Goal: Ask a question

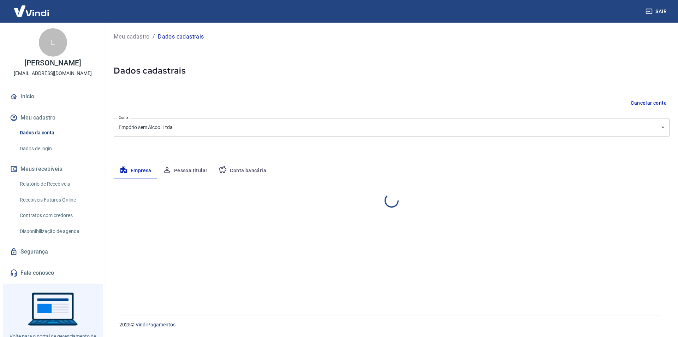
select select "SP"
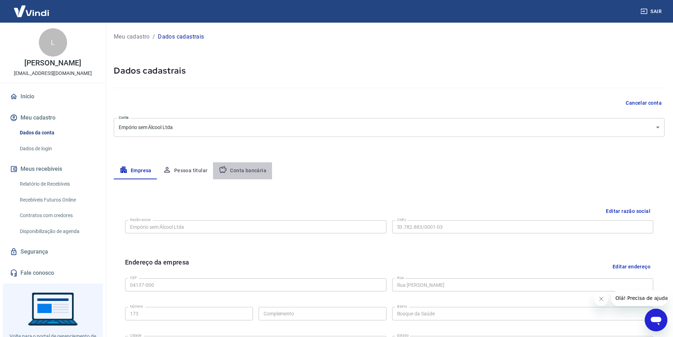
click at [253, 169] on button "Conta bancária" at bounding box center [242, 170] width 59 height 17
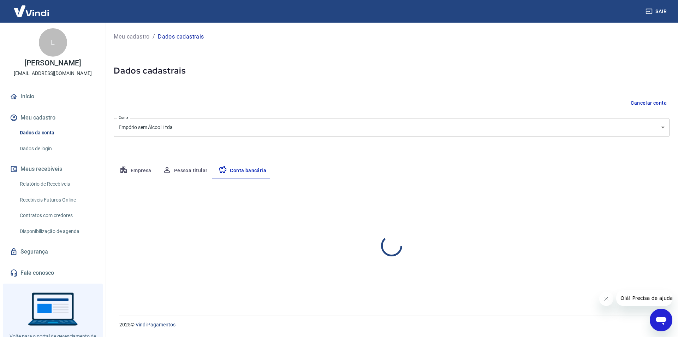
select select "1"
drag, startPoint x: 633, startPoint y: 198, endPoint x: 578, endPoint y: 200, distance: 55.5
click at [633, 198] on button "Editar conta bancária" at bounding box center [640, 199] width 59 height 13
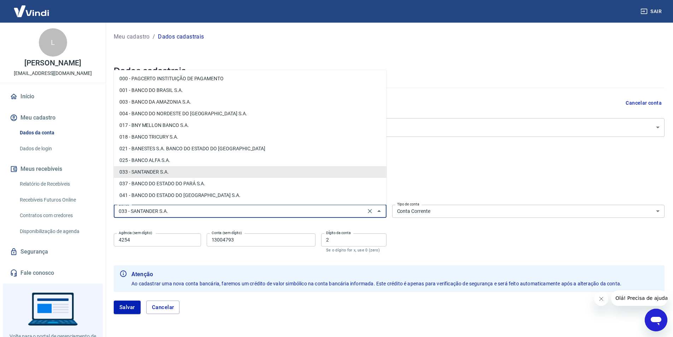
drag, startPoint x: 177, startPoint y: 210, endPoint x: 112, endPoint y: 209, distance: 65.7
click at [112, 209] on div "Meu cadastro / Dados cadastrais Dados cadastrais Cancelar conta Conta Empório s…" at bounding box center [389, 177] width 568 height 308
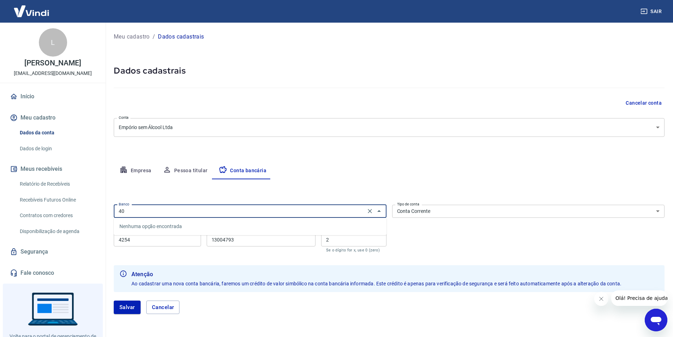
type input "403"
click at [141, 213] on input "403" at bounding box center [240, 211] width 248 height 9
click at [134, 213] on input "Banco" at bounding box center [244, 211] width 257 height 9
click at [380, 211] on icon "Fechar" at bounding box center [379, 211] width 8 height 8
drag, startPoint x: 138, startPoint y: 212, endPoint x: 111, endPoint y: 214, distance: 27.3
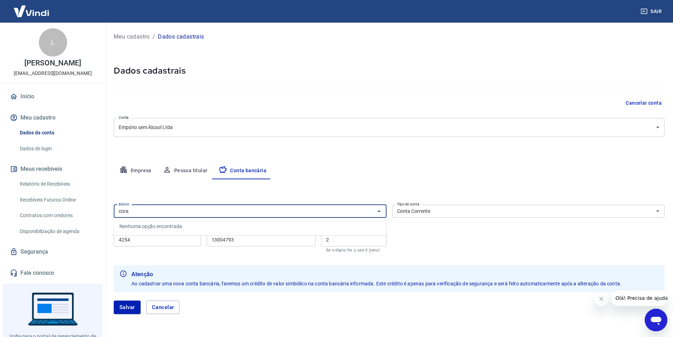
click at [111, 214] on div "Meu cadastro / Dados cadastrais Dados cadastrais Cancelar conta Conta Empório s…" at bounding box center [389, 177] width 568 height 308
drag, startPoint x: 137, startPoint y: 212, endPoint x: 113, endPoint y: 215, distance: 23.9
click at [113, 215] on div "Meu cadastro / Dados cadastrais Dados cadastrais Cancelar conta Conta Empório s…" at bounding box center [389, 177] width 568 height 308
type input "403"
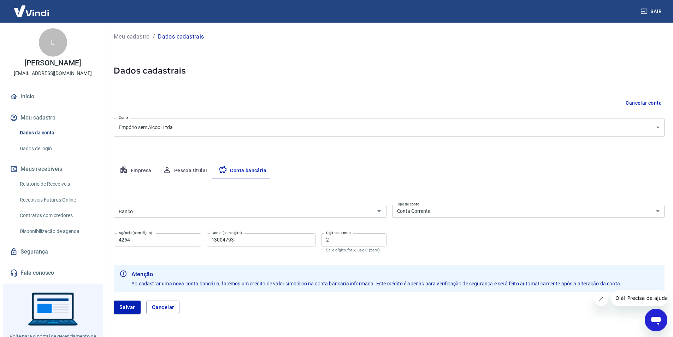
click at [654, 321] on icon "Abrir janela de mensagens" at bounding box center [656, 321] width 11 height 8
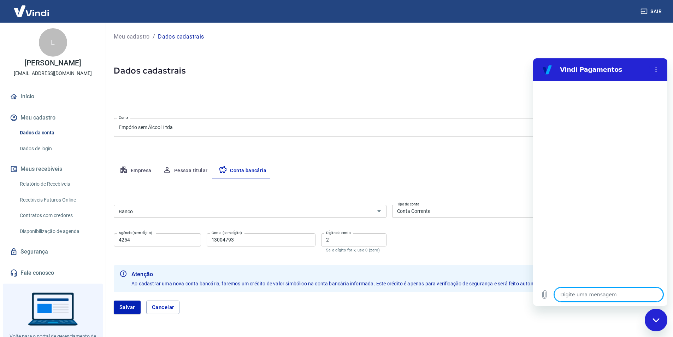
click at [574, 297] on textarea at bounding box center [608, 294] width 109 height 14
type textarea "O"
type textarea "x"
type textarea "Ol"
type textarea "x"
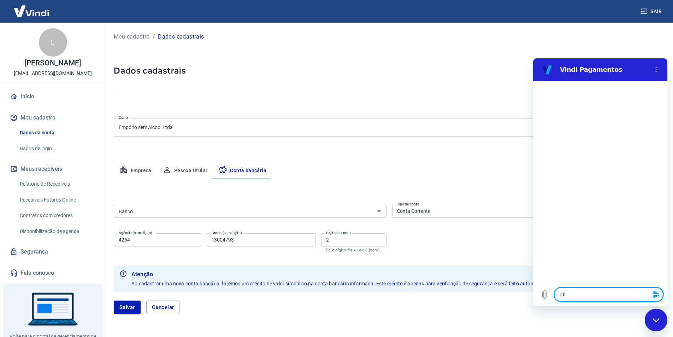
type textarea "Olá"
type textarea "x"
type textarea "Olá,"
type textarea "x"
type textarea "Olá,"
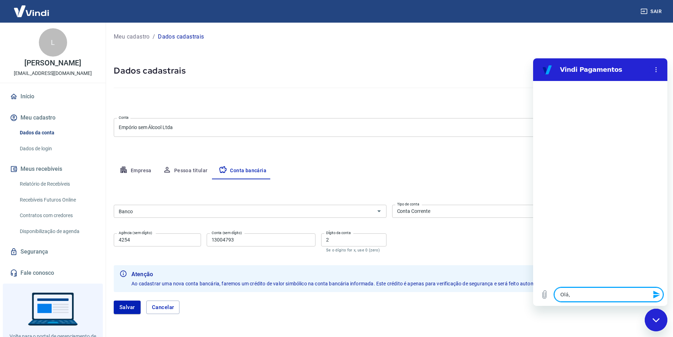
type textarea "x"
type textarea "Olá, n"
type textarea "x"
type textarea "Olá, nã"
type textarea "x"
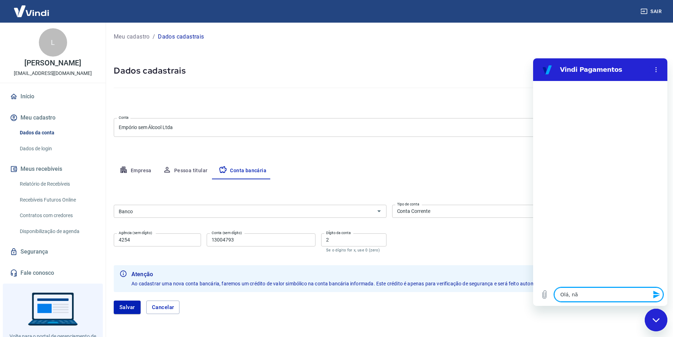
type textarea "Olá, não"
type textarea "x"
type textarea "Olá, não"
type textarea "x"
type textarea "Olá, não t"
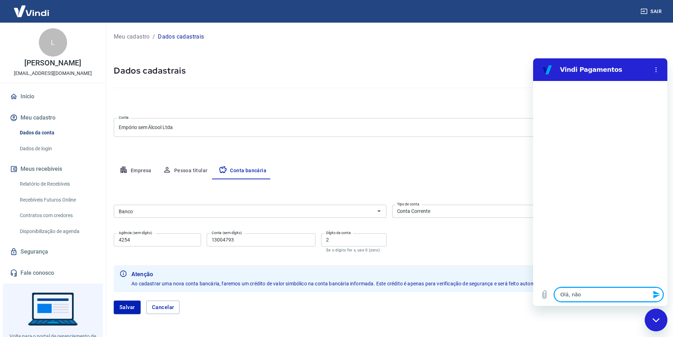
type textarea "x"
type textarea "Olá, não te"
type textarea "x"
type textarea "Olá, não tem"
type textarea "x"
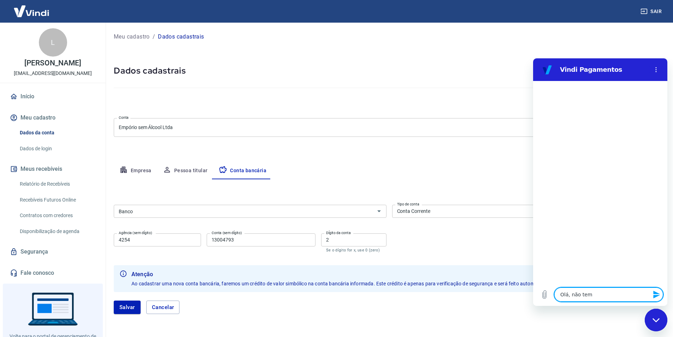
type textarea "Olá, não tem"
type textarea "x"
type textarea "Olá, não tem a"
type textarea "x"
type textarea "Olá, não tem a"
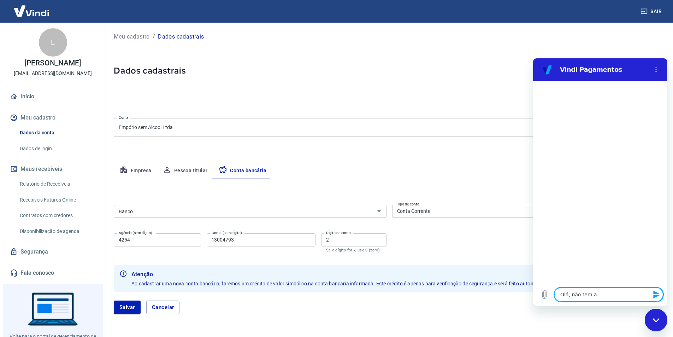
type textarea "x"
type textarea "Olá, não tem a o"
type textarea "x"
type textarea "Olá, não tem a op"
type textarea "x"
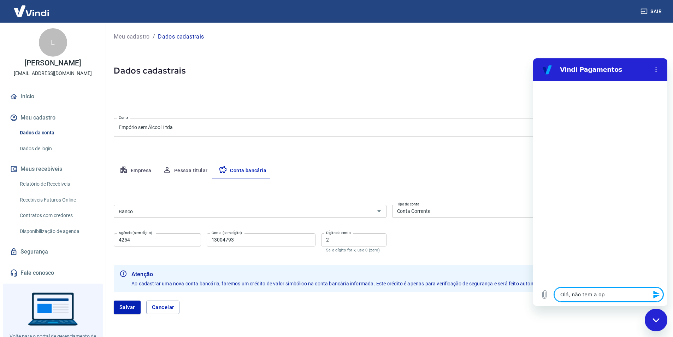
type textarea "Olá, não tem a opç"
type textarea "x"
type textarea "Olá, não tem a opçã"
type textarea "x"
type textarea "Olá, não tem a opção"
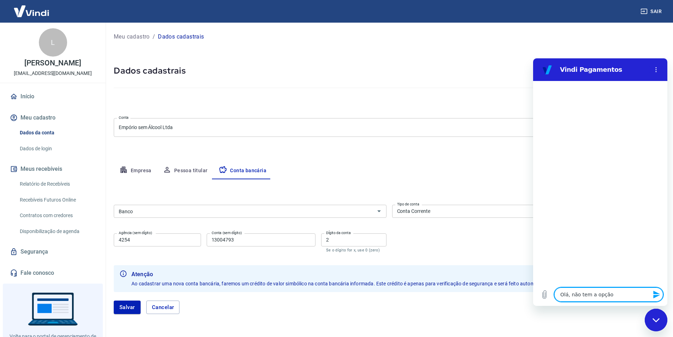
type textarea "x"
type textarea "Olá, não tem a opção"
type textarea "x"
type textarea "Olá, não tem a opção d"
type textarea "x"
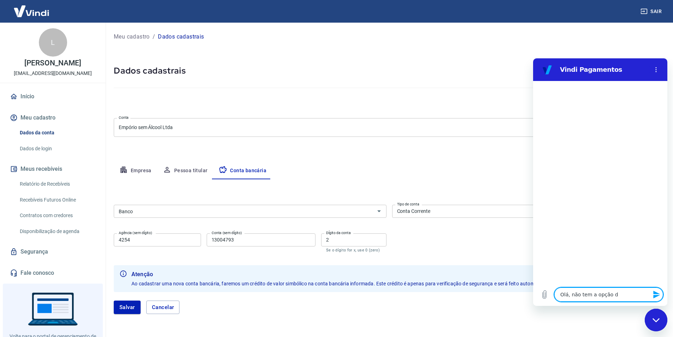
type textarea "Olá, não tem a opção de"
type textarea "x"
type textarea "Olá, não tem a opção de"
type textarea "x"
type textarea "Olá, não tem a opção de b"
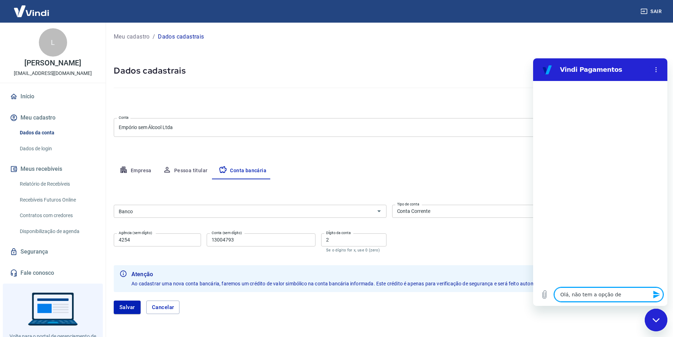
type textarea "x"
type textarea "Olá, não tem a opção de ba"
type textarea "x"
type textarea "Olá, não tem a opção de ban"
type textarea "x"
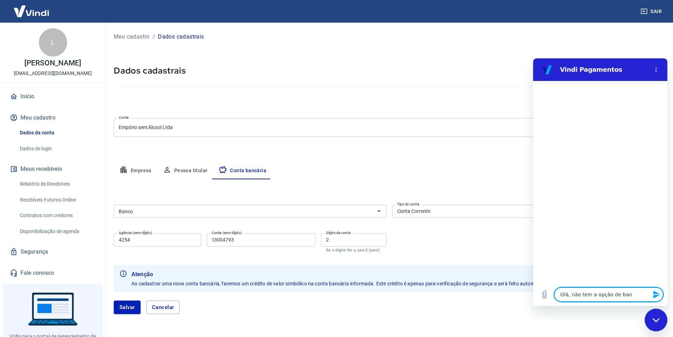
type textarea "Olá, não tem a opção de banc"
type textarea "x"
type textarea "Olá, não tem a opção de banco"
type textarea "x"
type textarea "Olá, não tem a opção de banco"
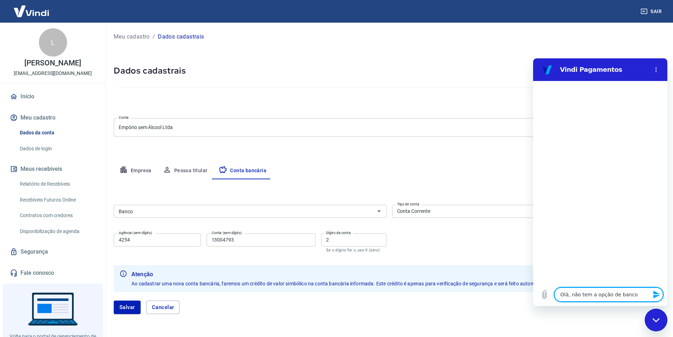
type textarea "x"
type textarea "Olá, não tem a opção de banco C"
type textarea "x"
type textarea "Olá, não tem a opção de banco Co"
type textarea "x"
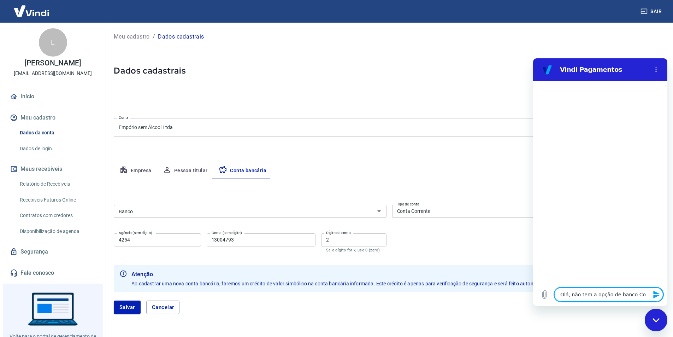
type textarea "Olá, não tem a opção de banco Cor"
type textarea "x"
type textarea "Olá, não tem a opção de banco Cora"
type textarea "x"
type textarea "Olá, não tem a opção de banco Cora"
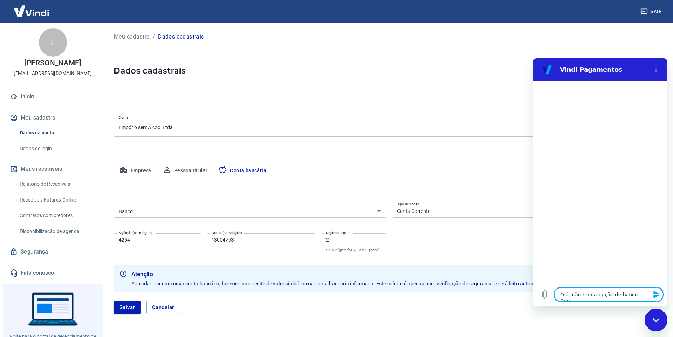
type textarea "x"
type textarea "Olá, não tem a opção de banco Cora ("
type textarea "x"
type textarea "Olá, não tem a opção de banco Cora (4"
type textarea "x"
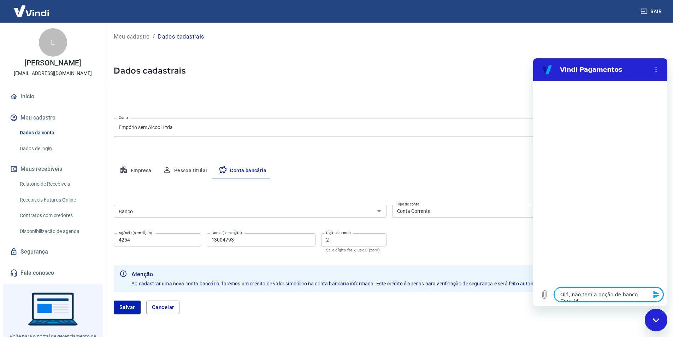
type textarea "Olá, não tem a opção de banco Cora (40"
type textarea "x"
type textarea "Olá, não tem a opção de banco Cora (403"
type textarea "x"
type textarea "Olá, não tem a opção de banco Cora (403)"
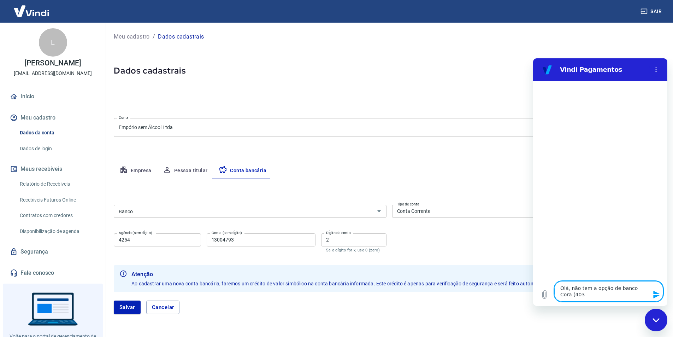
type textarea "x"
type textarea "Olá, não tem a opção de banco Cora (403)"
type textarea "x"
type textarea "Olá, não tem a opção de banco Cora (403) n"
type textarea "x"
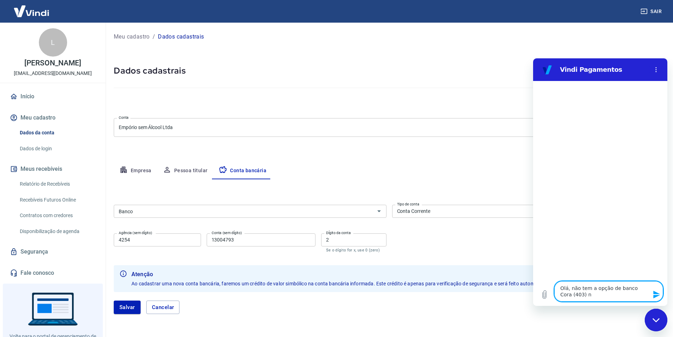
type textarea "Olá, não tem a opção de banco Cora (403) no"
type textarea "x"
type textarea "Olá, não tem a opção de banco Cora (403) nos"
type textarea "x"
type textarea "Olá, não tem a opção de banco Cora (403) nos"
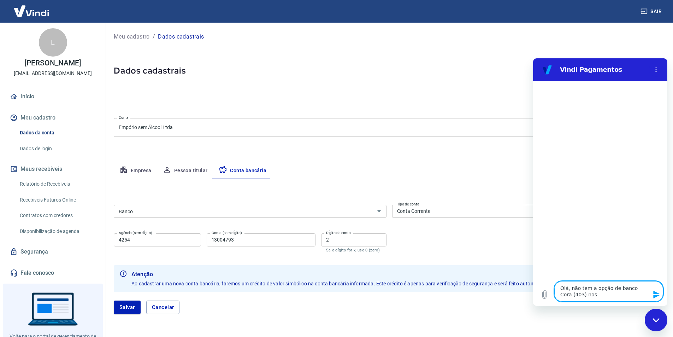
type textarea "x"
type textarea "Olá, não tem a opção de banco Cora (403) nos d"
type textarea "x"
type textarea "Olá, não tem a opção de banco Cora (403) nos da"
type textarea "x"
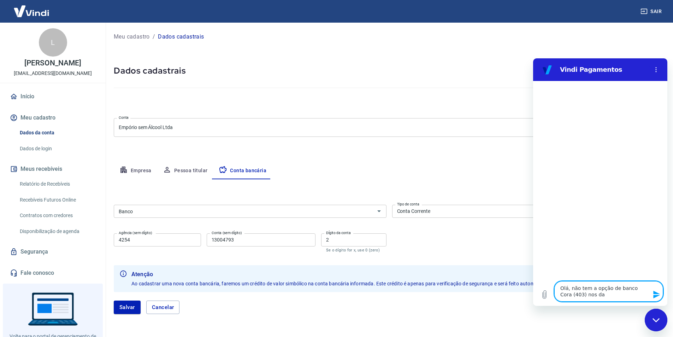
type textarea "Olá, não tem a opção de banco Cora (403) nos dad"
type textarea "x"
type textarea "Olá, não tem a opção de banco Cora (403) nos dado"
type textarea "x"
type textarea "Olá, não tem a opção de banco Cora (403) nos dados"
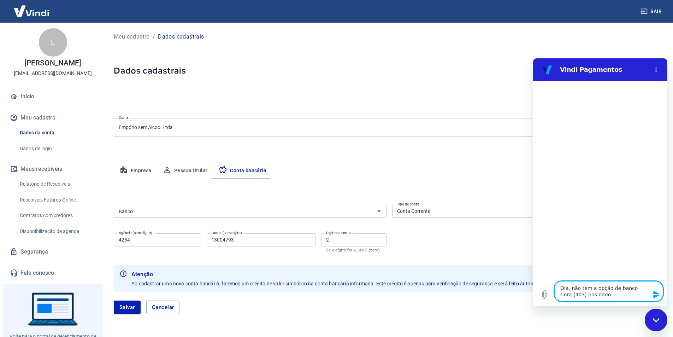
type textarea "x"
type textarea "Olá, não tem a opção de banco Cora (403) nos dados"
type textarea "x"
type textarea "Olá, não tem a opção de banco Cora (403) nos dados d"
type textarea "x"
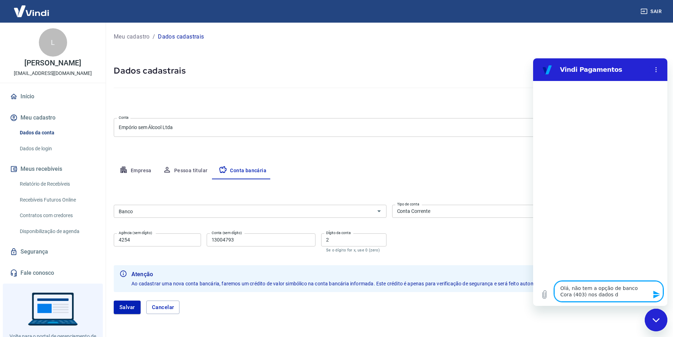
type textarea "Olá, não tem a opção de banco Cora (403) nos dados de"
type textarea "x"
type textarea "Olá, não tem a opção de banco Cora (403) nos dados de"
type textarea "x"
type textarea "Olá, não tem a opção de banco Cora (403) nos dados de p"
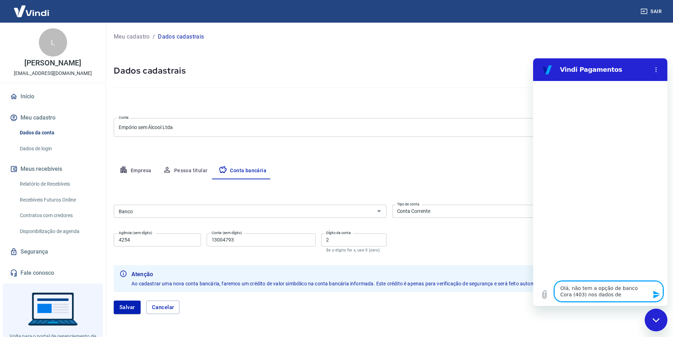
type textarea "x"
type textarea "Olá, não tem a opção de banco Cora (403) nos dados de pa"
type textarea "x"
type textarea "Olá, não tem a opção de banco Cora (403) nos dados de pafg"
type textarea "x"
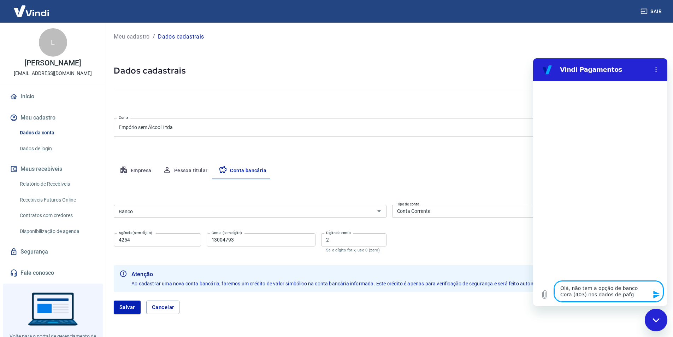
type textarea "Olá, não tem a opção de banco Cora (403) nos dados de pafga"
type textarea "x"
type textarea "Olá, não tem a opção de banco Cora (403) nos dados de pafgam"
type textarea "x"
type textarea "Olá, não tem a opção de banco Cora (403) nos dados de pafgame"
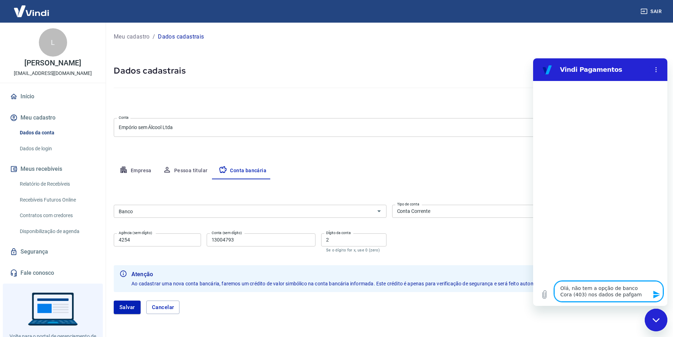
type textarea "x"
type textarea "Olá, não tem a opção de banco Cora (403) nos dados de pafgamen"
type textarea "x"
type textarea "Olá, não tem a opção de banco Cora (403) nos dados de pafgament"
type textarea "x"
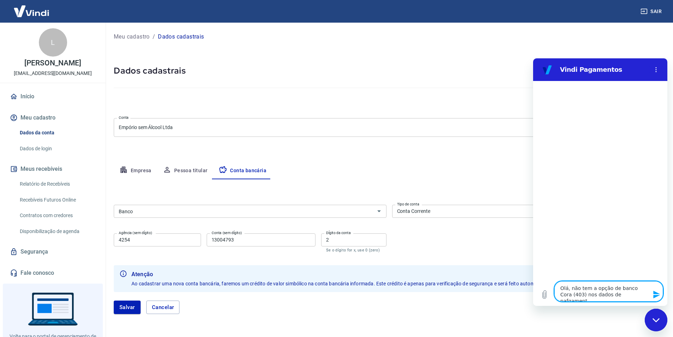
type textarea "Olá, não tem a opção de banco Cora (403) nos dados de pafgamento"
type textarea "x"
type textarea "Olá, não tem a opção de banco Cora (403) nos dados de pafgament"
type textarea "x"
type textarea "Olá, não tem a opção de banco Cora (403) nos dados de pafgamen"
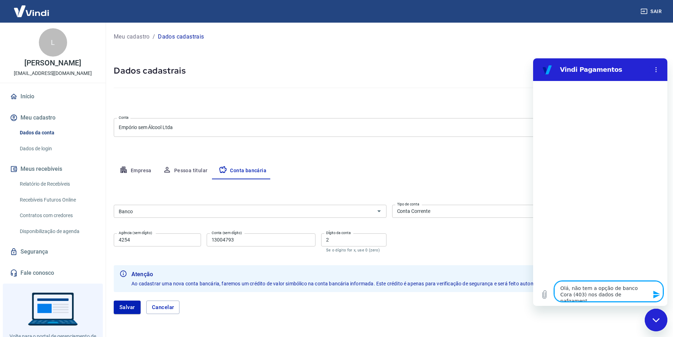
type textarea "x"
type textarea "Olá, não tem a opção de banco Cora (403) nos dados de pafgame"
type textarea "x"
type textarea "Olá, não tem a opção de banco Cora (403) nos dados de pafgam"
type textarea "x"
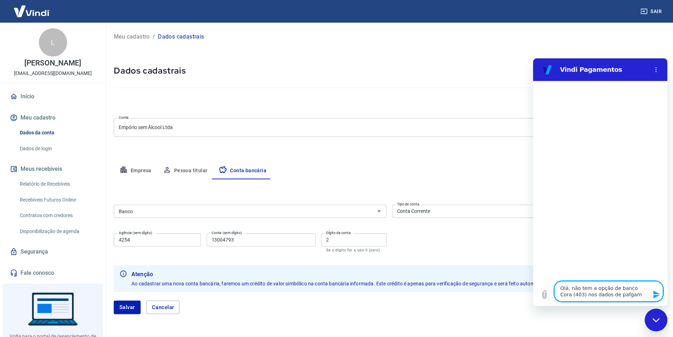
type textarea "Olá, não tem a opção de banco Cora (403) nos dados de pafga"
type textarea "x"
type textarea "Olá, não tem a opção de banco Cora (403) nos dados de pafg"
type textarea "x"
type textarea "Olá, não tem a opção de banco Cora (403) nos dados de paf"
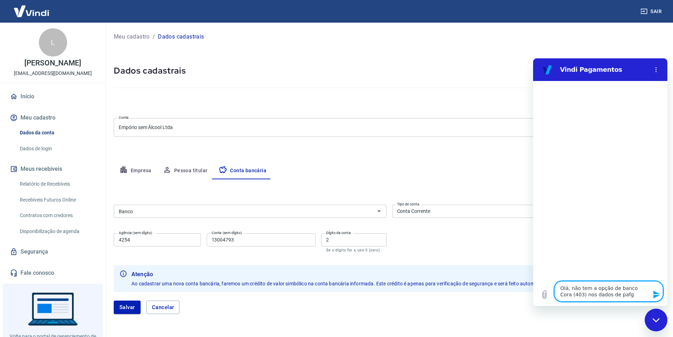
type textarea "x"
type textarea "Olá, não tem a opção de banco Cora (403) nos dados de pa"
type textarea "x"
type textarea "Olá, não tem a opção de banco Cora (403) nos dados de pag"
type textarea "x"
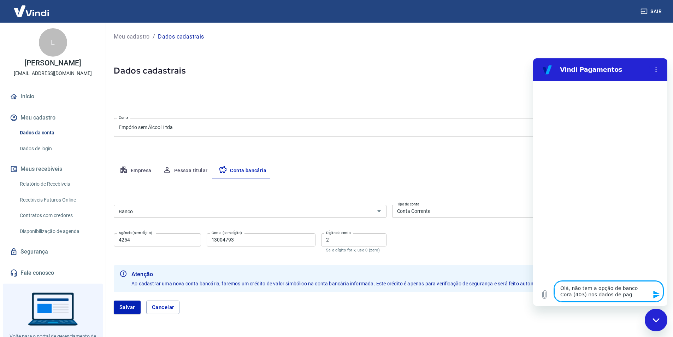
type textarea "Olá, não tem a opção de banco Cora (403) nos dados de paga"
type textarea "x"
type textarea "Olá, não tem a opção de banco Cora (403) nos dados de pagam"
type textarea "x"
type textarea "Olá, não tem a opção de banco Cora (403) nos dados de pagame"
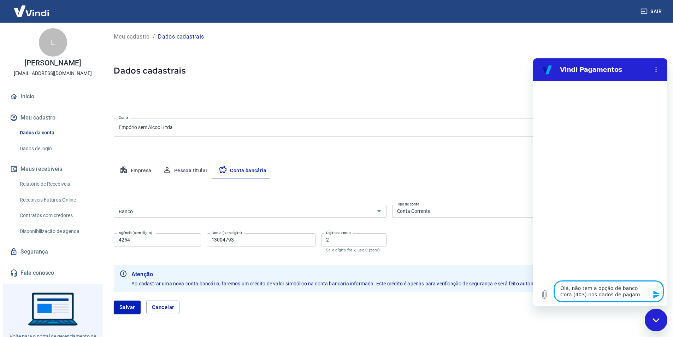
type textarea "x"
type textarea "Olá, não tem a opção de banco Cora (403) nos dados de pagamen"
type textarea "x"
type textarea "Olá, não tem a opção de banco Cora (403) nos dados de pagament"
type textarea "x"
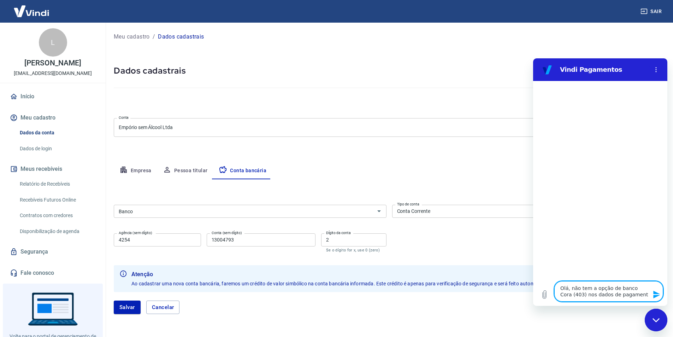
type textarea "Olá, não tem a opção de banco Cora (403) nos dados de pagamento"
type textarea "x"
type textarea "Olá, não tem a opção de banco Cora (403) nos dados de pagamento?"
type textarea "x"
drag, startPoint x: 604, startPoint y: 296, endPoint x: 628, endPoint y: 296, distance: 23.3
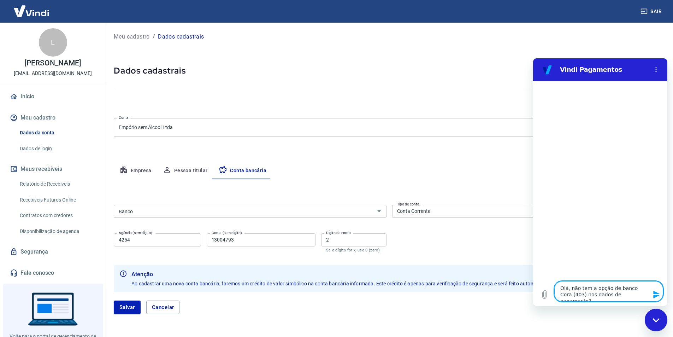
click at [628, 296] on textarea "Olá, não tem a opção de banco Cora (403) nos dados de pagamento?" at bounding box center [608, 291] width 109 height 20
type textarea "Olá, não tem a opção de banco Cora (403) nos dados de c?"
type textarea "x"
type textarea "Olá, não tem a opção de banco Cora (403) nos dados de co?"
type textarea "x"
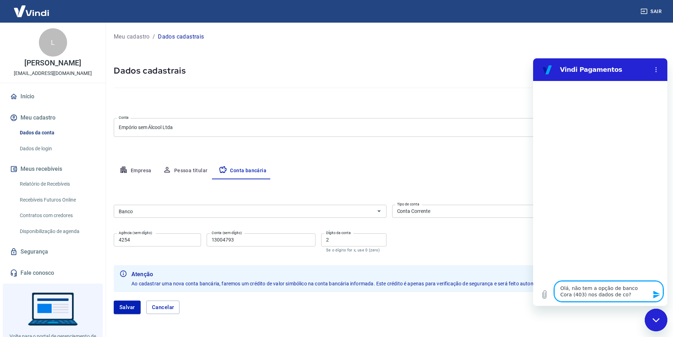
type textarea "Olá, não tem a opção de banco Cora (403) nos dados de con?"
type textarea "x"
type textarea "Olá, não tem a opção de banco Cora (403) nos dados de cont?"
type textarea "x"
type textarea "Olá, não tem a opção de banco Cora (403) nos dados de conta?"
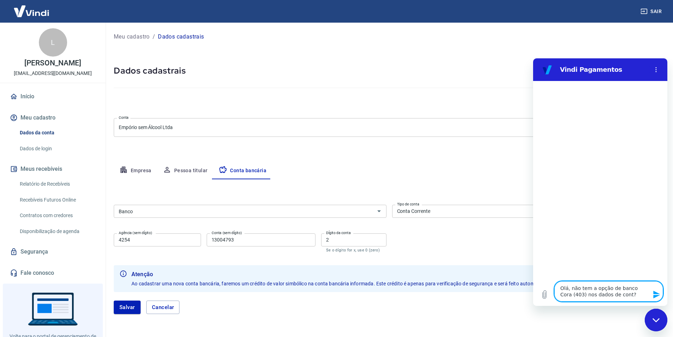
type textarea "x"
type textarea "Olá, não tem a opção de banco Cora (403) nos dados de conta ?"
type textarea "x"
type textarea "Olá, não tem a opção de banco Cora (403) nos dados de conta b?"
type textarea "x"
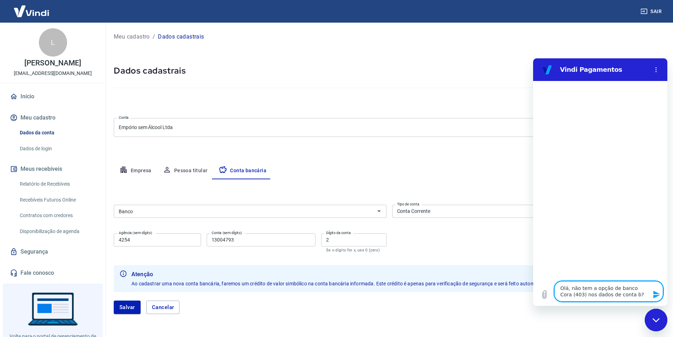
type textarea "Olá, não tem a opção de banco Cora (403) nos dados de conta ba?"
type textarea "x"
type textarea "Olá, não tem a opção de banco Cora (403) nos dados de conta ban?"
type textarea "x"
type textarea "Olá, não tem a opção de banco Cora (403) nos dados de conta banc?"
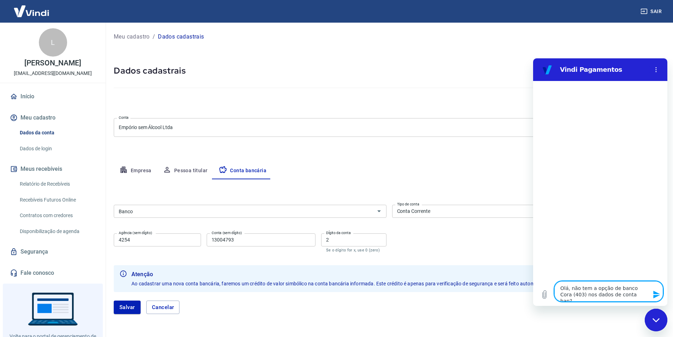
type textarea "x"
type textarea "Olá, não tem a opção de banco Cora (403) nos dados de conta bancá?"
type textarea "x"
type textarea "Olá, não tem a opção de banco Cora (403) nos dados de conta bancár?"
type textarea "x"
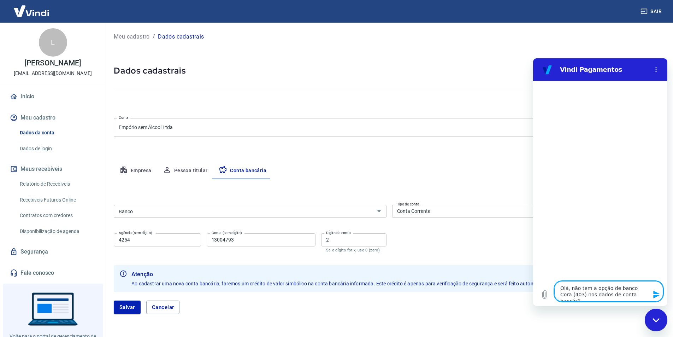
type textarea "Olá, não tem a opção de banco Cora (403) nos dados de conta bancári?"
type textarea "x"
type textarea "Olá, não tem a opção de banco Cora (403) nos dados de conta bancária?"
type textarea "x"
type textarea "Olá, não tem a opção de banco Cora (403) nos dados de conta bancária??"
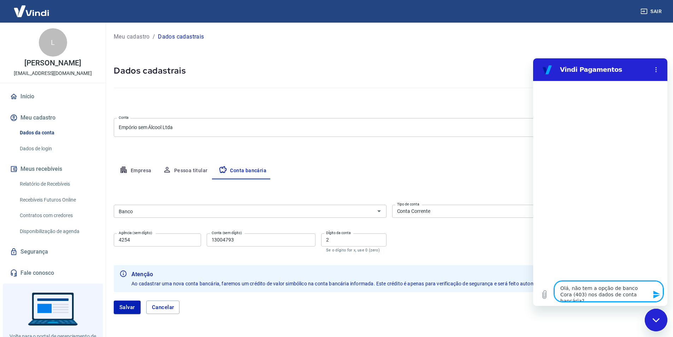
type textarea "x"
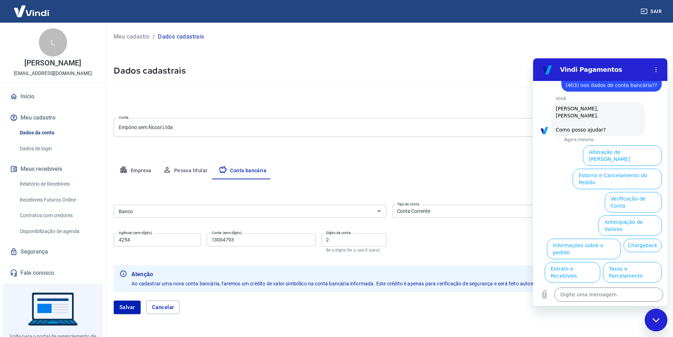
scroll to position [24, 0]
click at [600, 145] on button "Alteração de [PERSON_NAME]" at bounding box center [622, 155] width 79 height 20
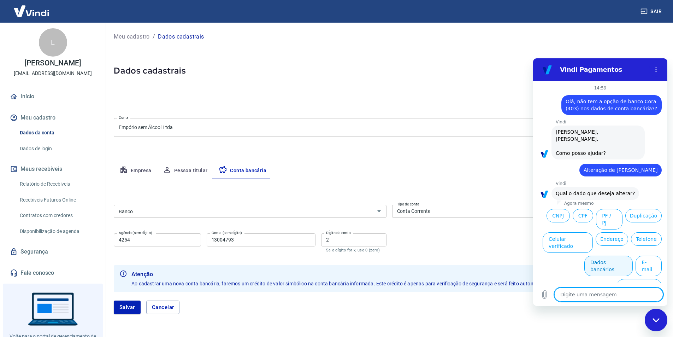
click at [622, 255] on button "Dados bancários" at bounding box center [608, 265] width 48 height 20
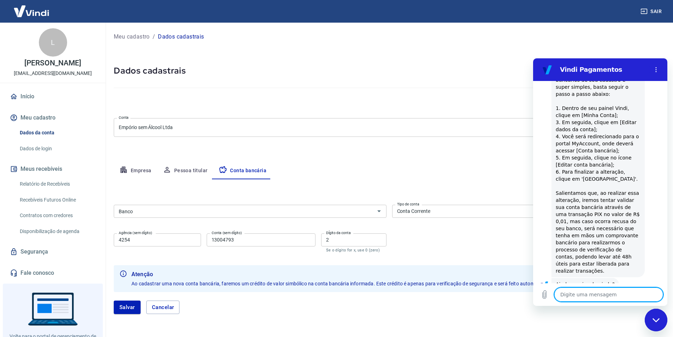
scroll to position [178, 0]
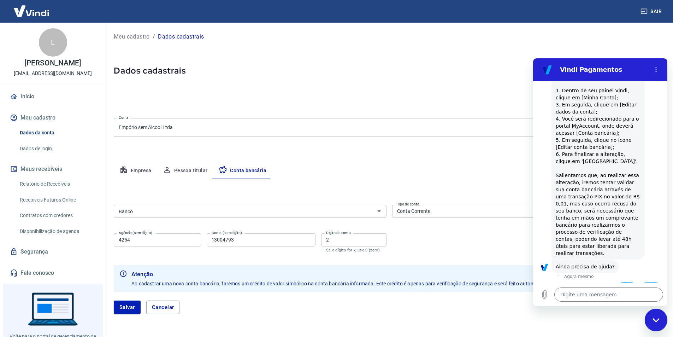
click at [617, 282] on button "Sim" at bounding box center [627, 288] width 20 height 13
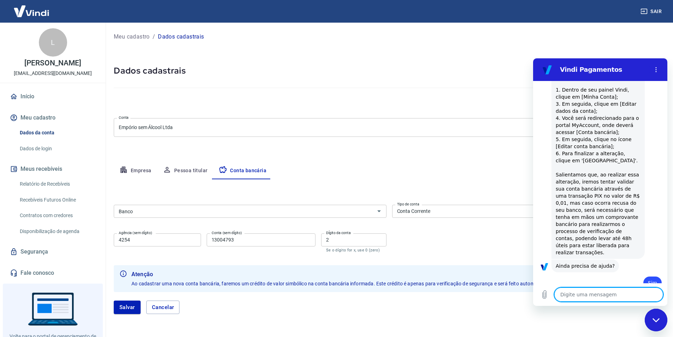
type textarea "x"
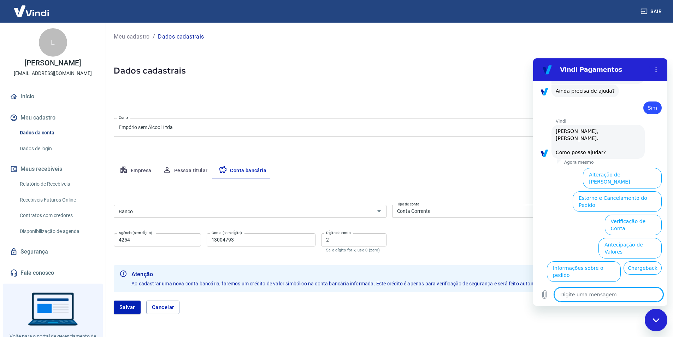
scroll to position [363, 0]
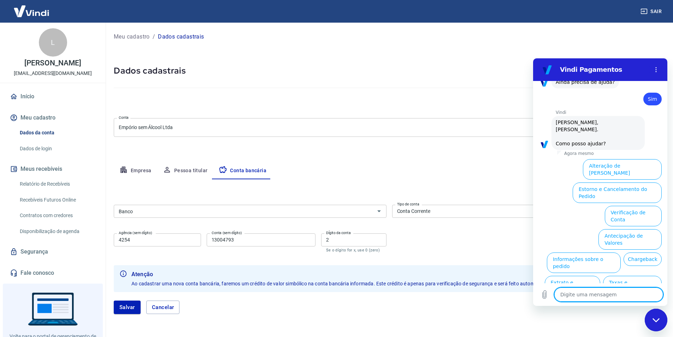
click at [592, 295] on textarea at bounding box center [608, 294] width 109 height 14
type textarea "f"
type textarea "x"
type textarea "fa"
type textarea "x"
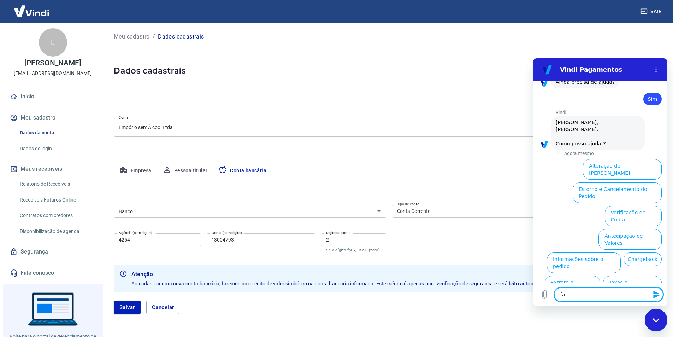
type textarea "fal"
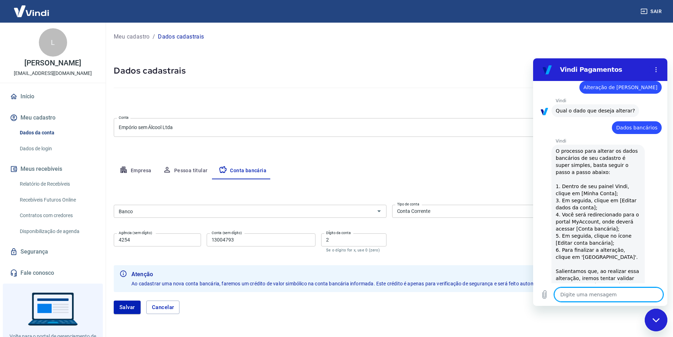
scroll to position [271, 0]
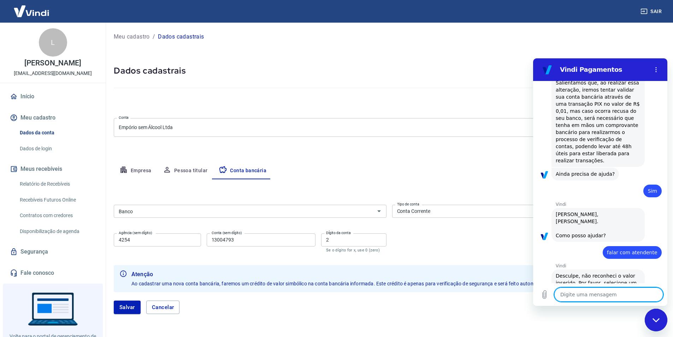
click at [574, 294] on textarea at bounding box center [608, 294] width 109 height 14
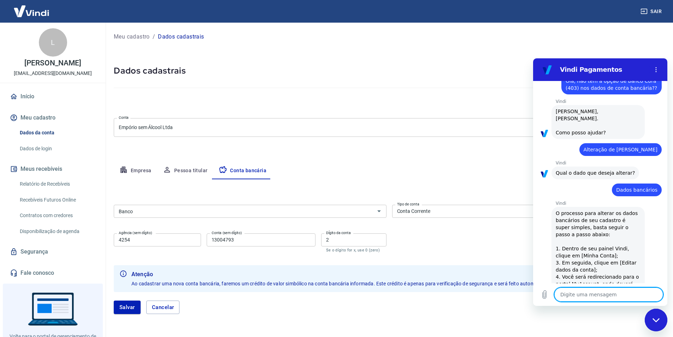
scroll to position [0, 0]
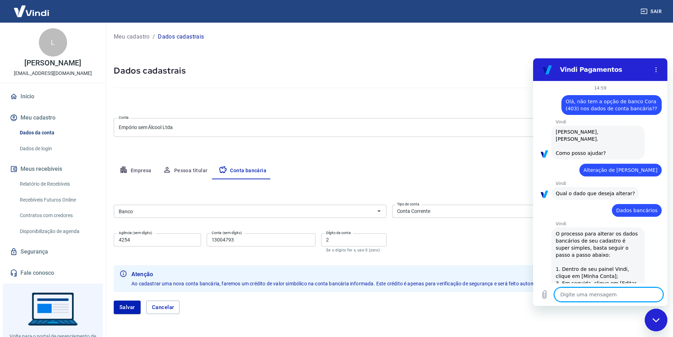
click at [632, 103] on span "Olá, não tem a opção de banco Cora (403) nos dados de conta bancária??" at bounding box center [612, 105] width 92 height 14
click at [568, 297] on textarea at bounding box center [608, 294] width 109 height 14
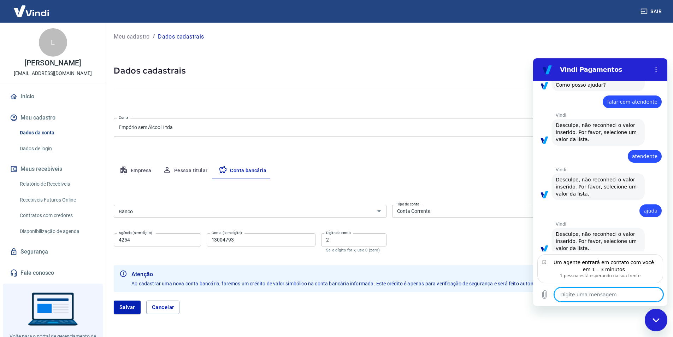
scroll to position [453, 0]
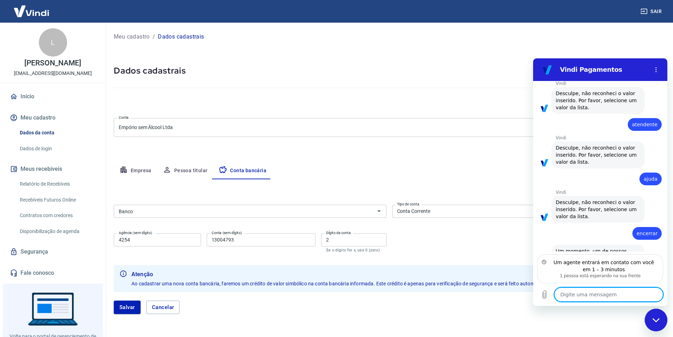
click at [649, 230] on span "encerrar" at bounding box center [647, 233] width 21 height 7
click at [654, 227] on div "diz: encerrar" at bounding box center [646, 233] width 29 height 13
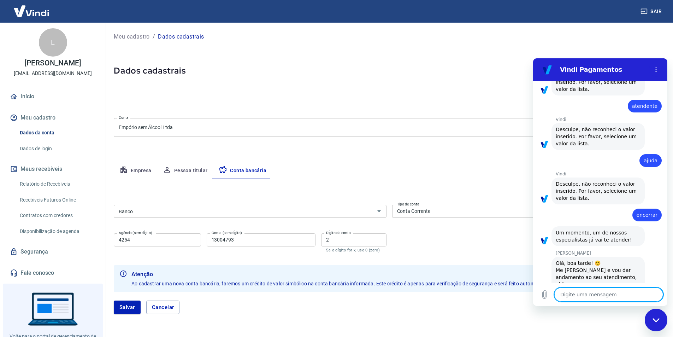
scroll to position [473, 0]
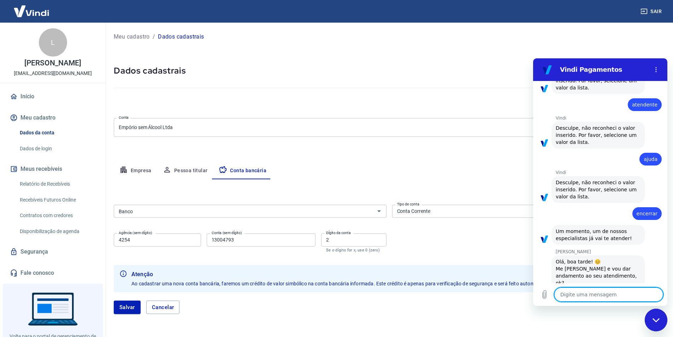
click at [585, 295] on textarea at bounding box center [608, 294] width 109 height 14
click at [570, 296] on textarea "oi andrezza" at bounding box center [608, 294] width 109 height 14
click at [568, 295] on textarea "oi andrezza" at bounding box center [608, 294] width 109 height 14
click at [656, 295] on icon "Enviar mensagem" at bounding box center [656, 294] width 7 height 8
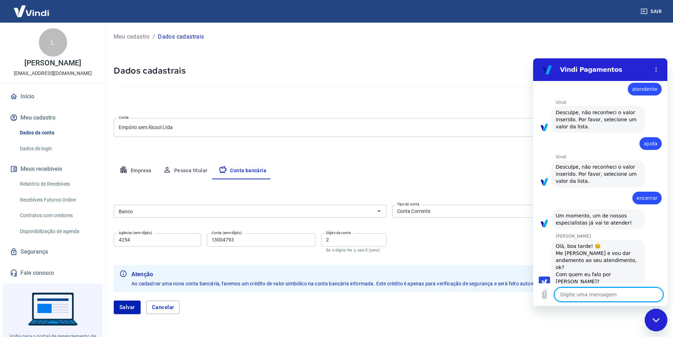
scroll to position [490, 0]
click at [608, 294] on textarea at bounding box center [608, 294] width 109 height 14
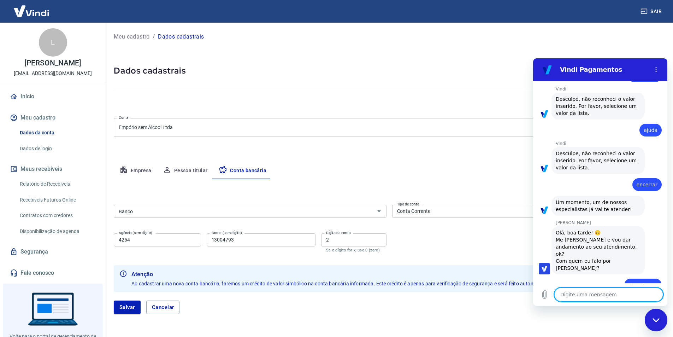
scroll to position [503, 0]
click at [614, 294] on textarea at bounding box center [608, 294] width 109 height 14
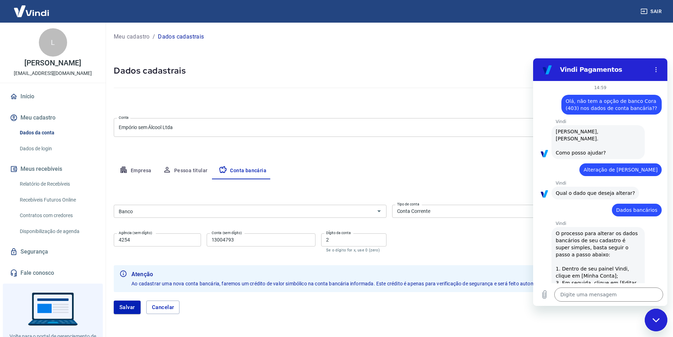
scroll to position [0, 0]
drag, startPoint x: 577, startPoint y: 100, endPoint x: 650, endPoint y: 111, distance: 73.9
click at [650, 111] on span "Olá, não tem a opção de banco Cora (403) nos dados de conta bancária??" at bounding box center [612, 105] width 92 height 14
copy span "ão tem a opção de banco Cora (403) nos dados de conta bancária??"
click at [560, 295] on textarea at bounding box center [608, 294] width 109 height 14
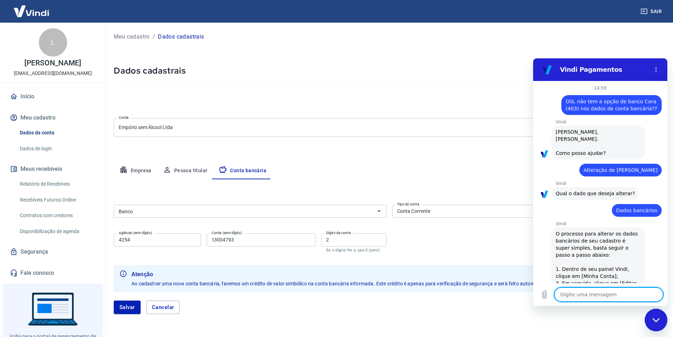
paste textarea "ão tem a opção de banco Cora (403) nos dados de conta bancária??"
click at [561, 288] on textarea "ão tem a opção de banco Cora (403) nos dados de conta bancária??" at bounding box center [608, 291] width 109 height 20
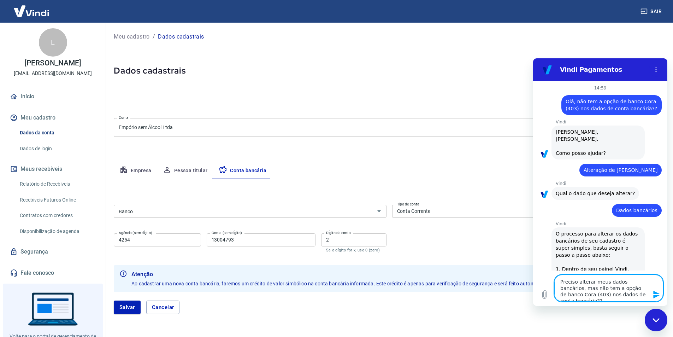
drag, startPoint x: 580, startPoint y: 289, endPoint x: 590, endPoint y: 289, distance: 9.2
click at [590, 289] on textarea "Preciso alterar meus dados bancários, mas não tem a opção de banco Cora (403) n…" at bounding box center [608, 287] width 109 height 27
drag, startPoint x: 584, startPoint y: 296, endPoint x: 601, endPoint y: 299, distance: 17.1
click at [584, 296] on textarea "Preciso alterar meus dados bancários, mas não encontrei a opção de banco Cora (…" at bounding box center [608, 284] width 109 height 33
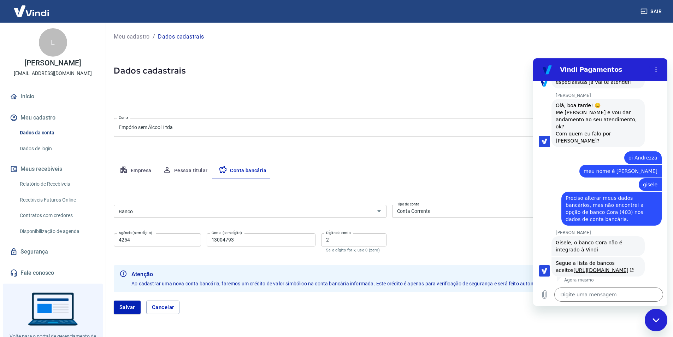
scroll to position [638, 0]
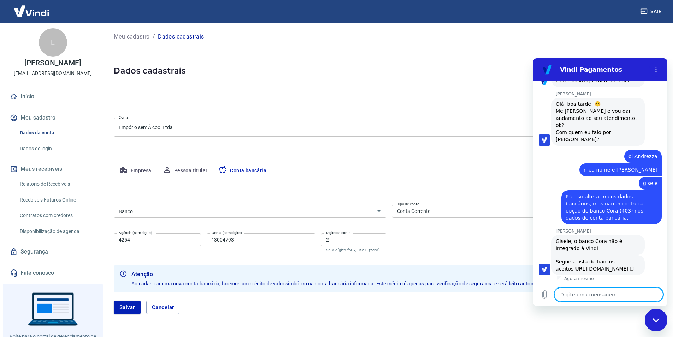
click at [574, 295] on textarea at bounding box center [608, 294] width 109 height 14
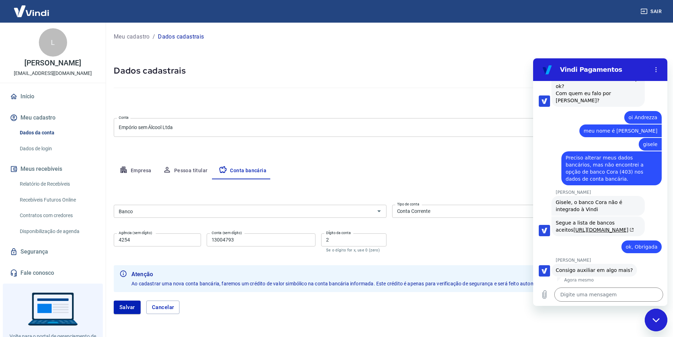
scroll to position [678, 0]
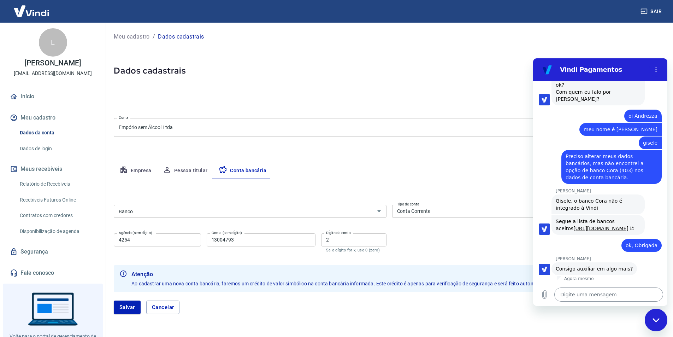
click at [562, 295] on textarea at bounding box center [608, 294] width 109 height 14
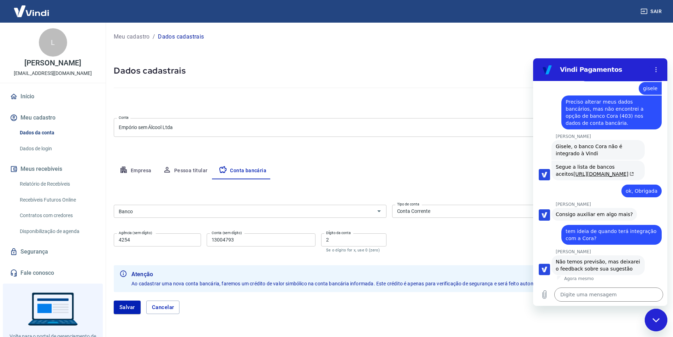
scroll to position [732, 0]
click at [574, 294] on textarea at bounding box center [608, 294] width 109 height 14
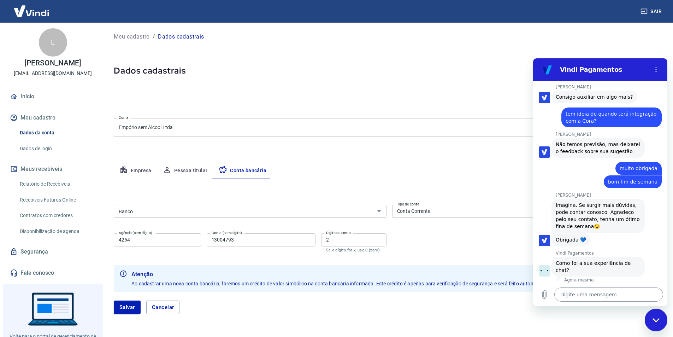
scroll to position [860, 0]
